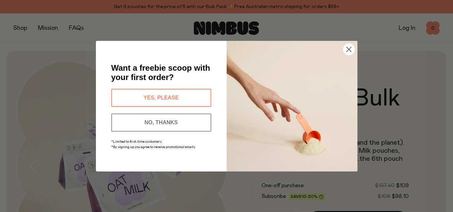
click at [192, 98] on button "YES, PLEASE" at bounding box center [161, 98] width 100 height 18
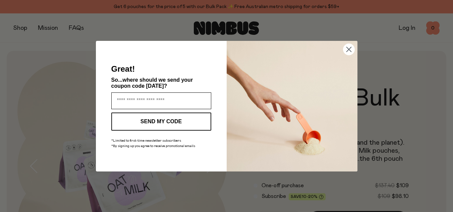
click at [192, 98] on input "Enter your email address" at bounding box center [161, 101] width 100 height 17
type input "**********"
click at [195, 122] on button "SEND MY CODE" at bounding box center [161, 122] width 100 height 18
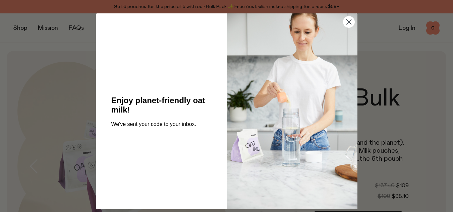
click at [0, 140] on div "Close dialog Enjoy planet-friendly oat milk! We've sent your code to your inbox…" at bounding box center [226, 106] width 453 height 212
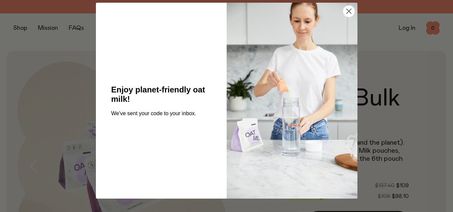
click at [0, 140] on div "Close dialog Enjoy planet-friendly oat milk! We've sent your code to your inbox…" at bounding box center [226, 106] width 453 height 212
click at [347, 12] on icon "Close dialog" at bounding box center [348, 11] width 5 height 5
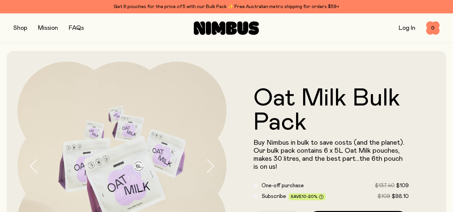
click at [18, 30] on button "button" at bounding box center [20, 27] width 14 height 9
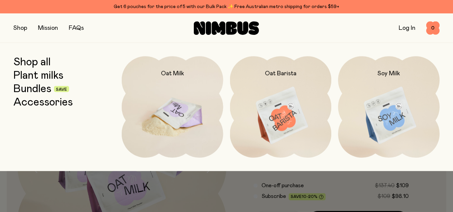
click at [174, 97] on img at bounding box center [173, 115] width 102 height 119
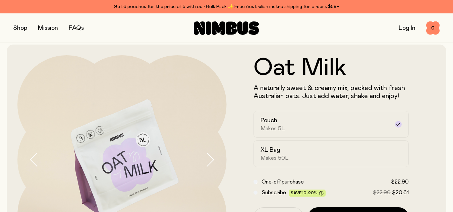
scroll to position [6, 0]
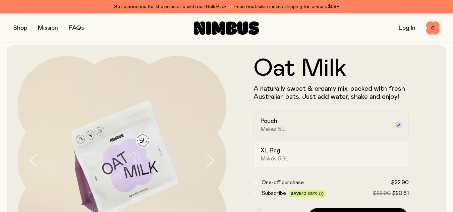
click at [364, 147] on div "XL Bag Makes 50L" at bounding box center [324, 154] width 129 height 15
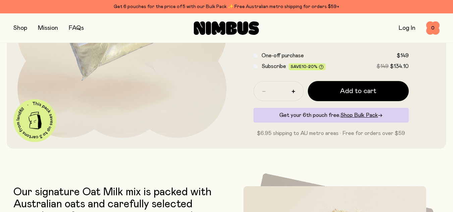
scroll to position [0, 0]
